Goal: Transaction & Acquisition: Obtain resource

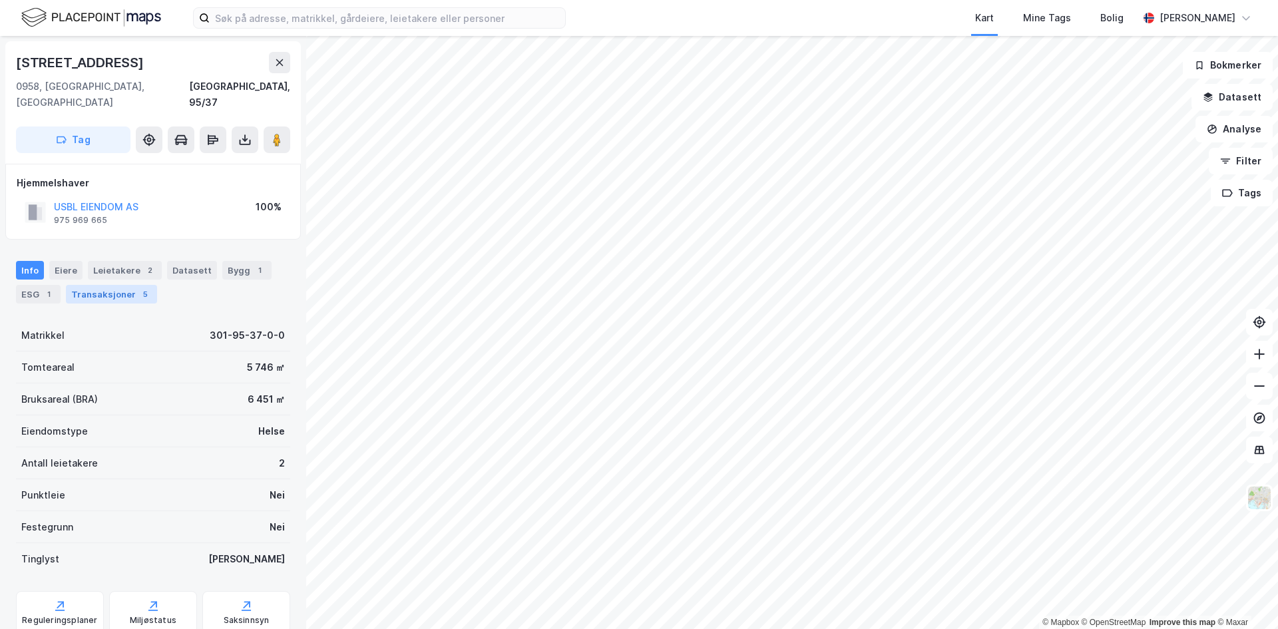
click at [129, 285] on div "Transaksjoner 5" at bounding box center [111, 294] width 91 height 19
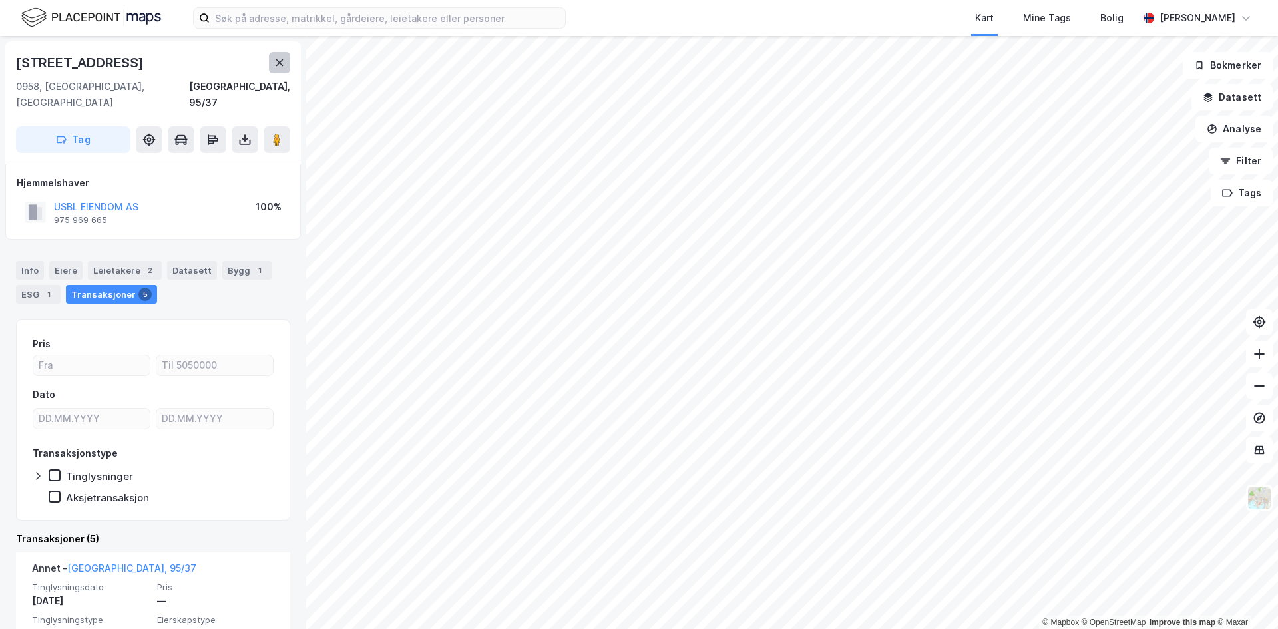
click at [280, 65] on icon at bounding box center [279, 62] width 11 height 11
click at [243, 138] on icon at bounding box center [244, 139] width 5 height 3
click at [193, 156] on div "Last ned grunnbok" at bounding box center [188, 166] width 142 height 21
